Goal: Check status: Check status

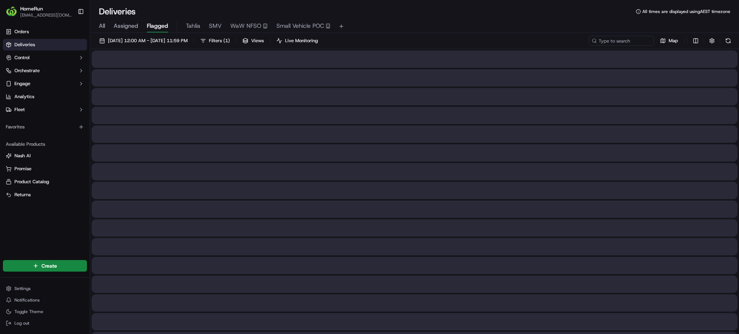
click at [104, 23] on span "All" at bounding box center [102, 26] width 6 height 9
click at [616, 45] on input at bounding box center [610, 41] width 87 height 10
paste input "269954753"
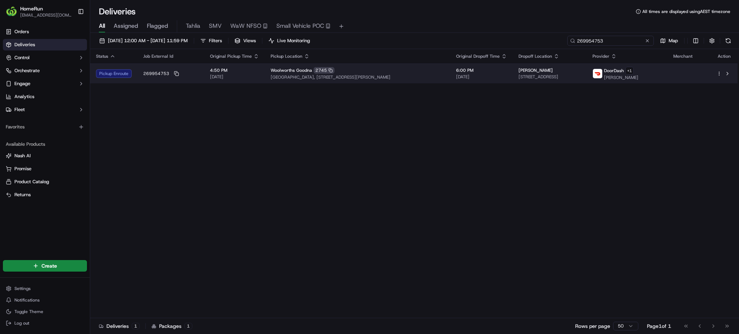
type input "269954753"
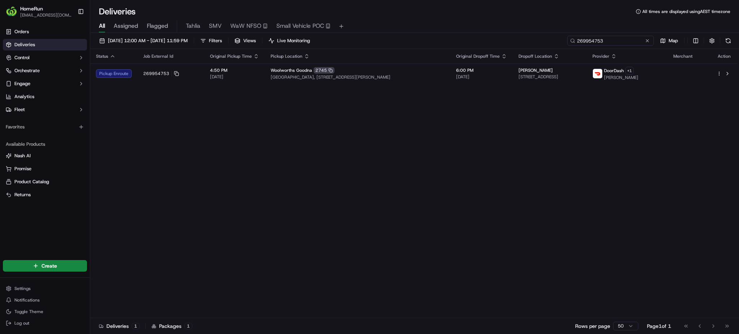
drag, startPoint x: 631, startPoint y: 42, endPoint x: 461, endPoint y: 38, distance: 169.3
click at [494, 52] on div "[DATE] 12:00 AM - [DATE] 11:59 PM Filters Views Live Monitoring 269954753 Map S…" at bounding box center [414, 184] width 649 height 303
paste input "269972353"
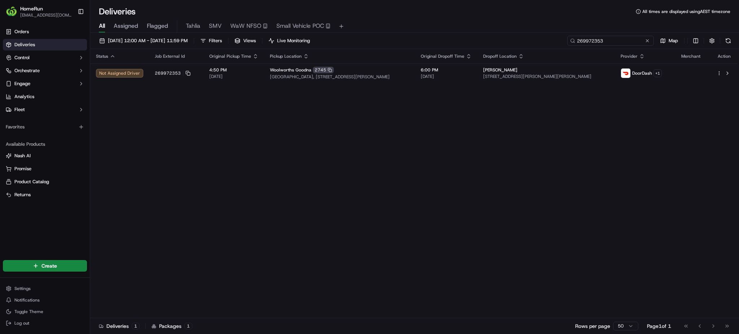
type input "269972353"
click at [645, 42] on button at bounding box center [647, 40] width 7 height 7
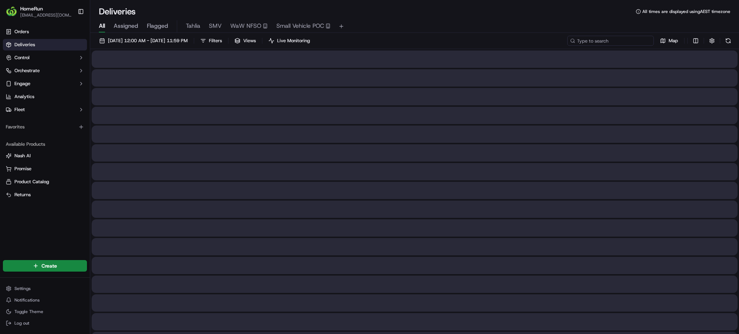
click at [634, 40] on input at bounding box center [610, 41] width 87 height 10
paste input "269973570"
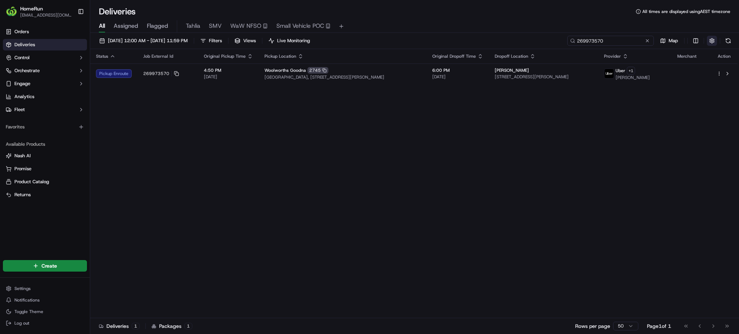
type input "269973570"
click at [649, 40] on button at bounding box center [647, 40] width 7 height 7
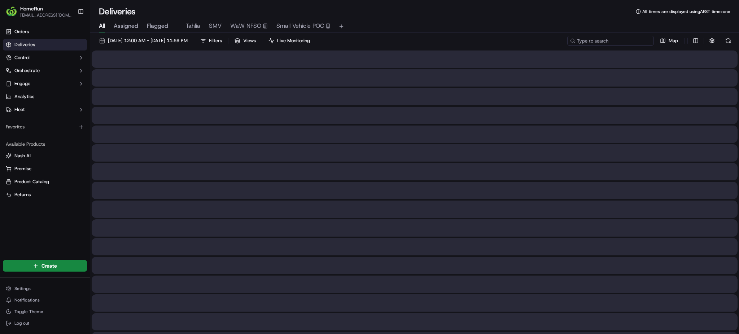
click at [638, 38] on input at bounding box center [610, 41] width 87 height 10
paste input "269990917"
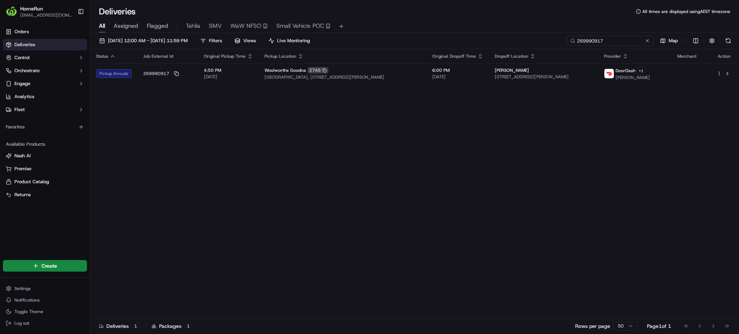
type input "269990917"
